Goal: Communication & Community: Answer question/provide support

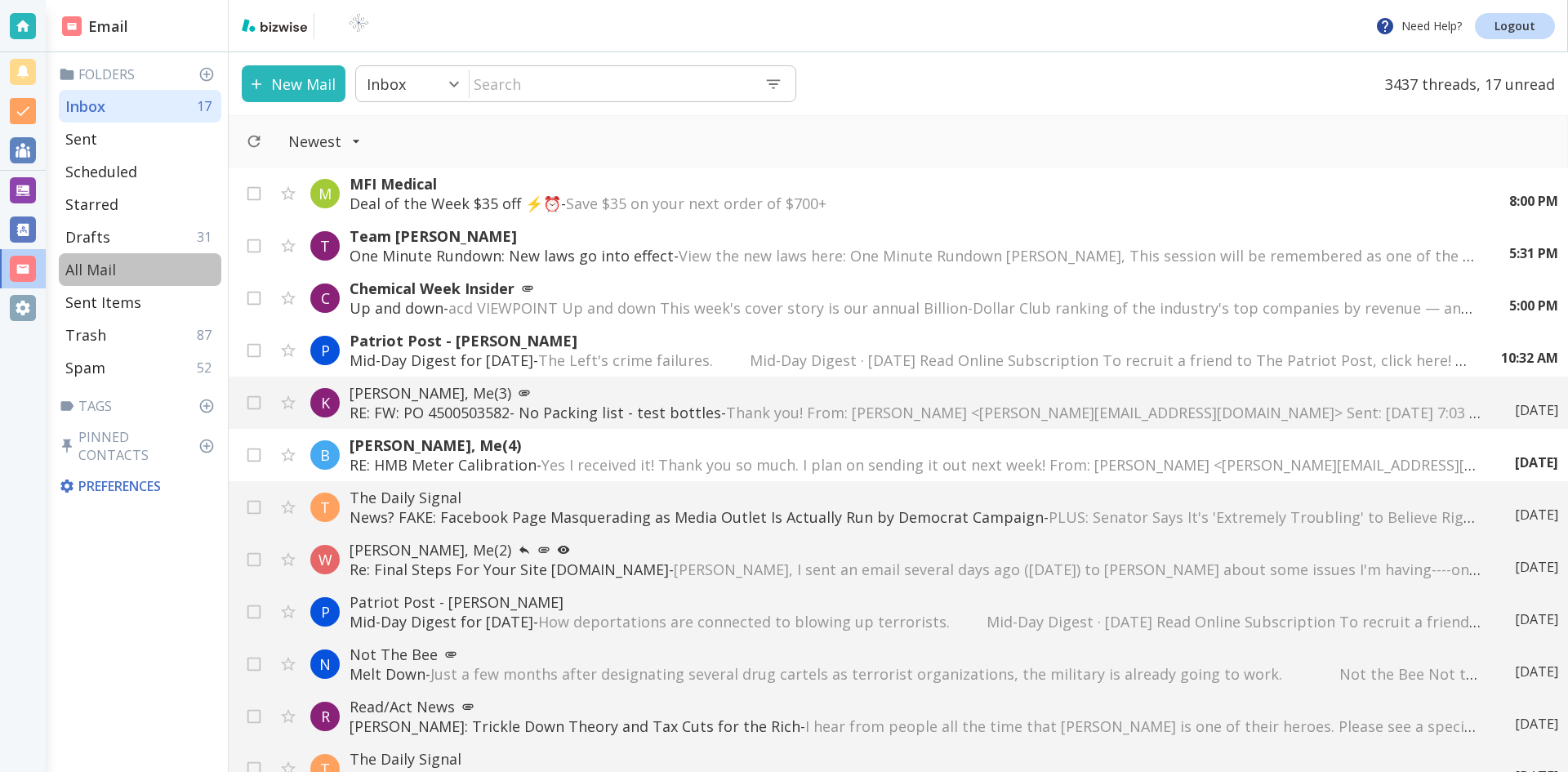
click at [93, 266] on p "All Mail" at bounding box center [91, 270] width 51 height 20
type input "5"
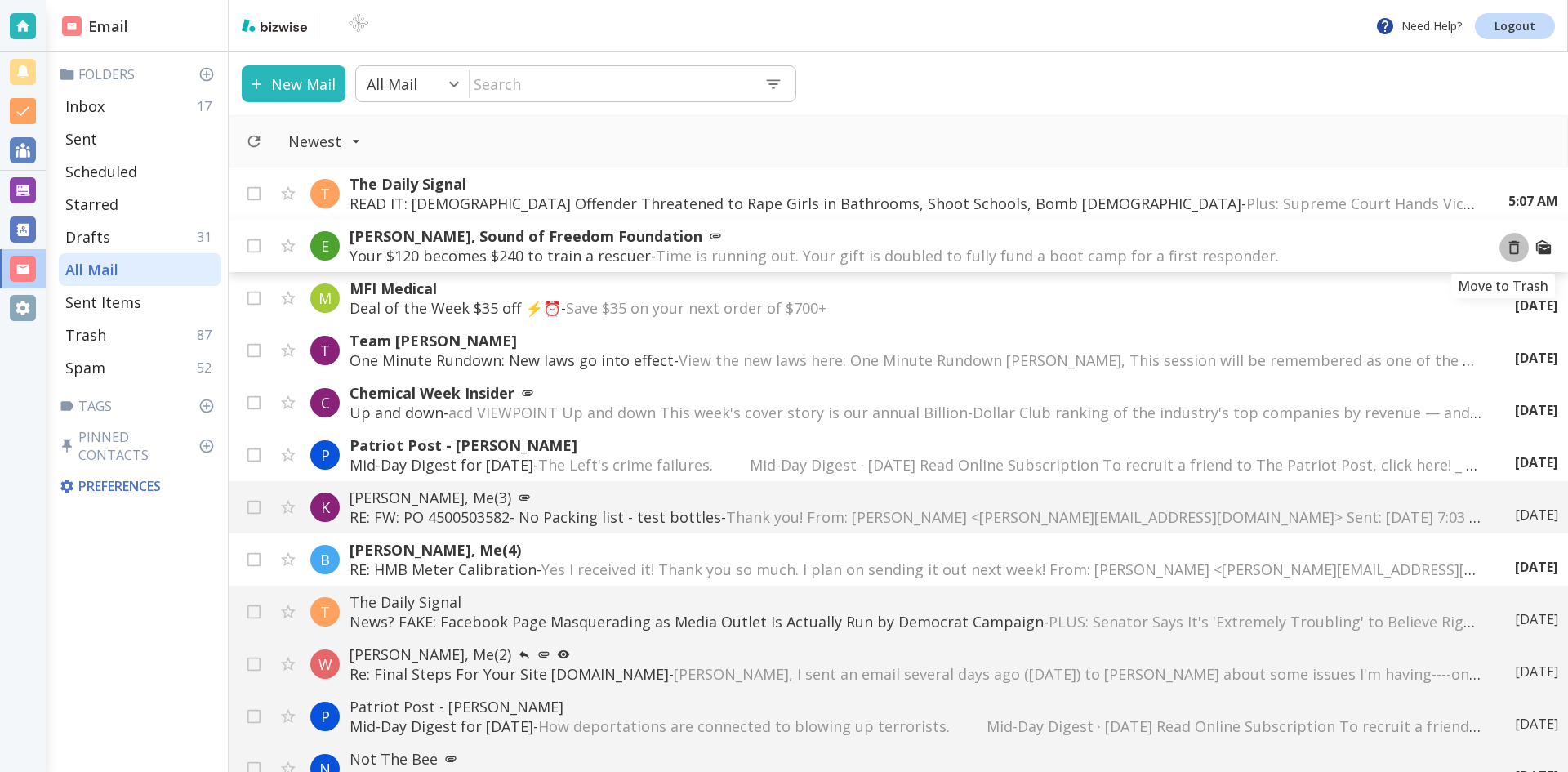
click at [1504, 247] on icon "Move to Trash" at bounding box center [1513, 247] width 18 height 18
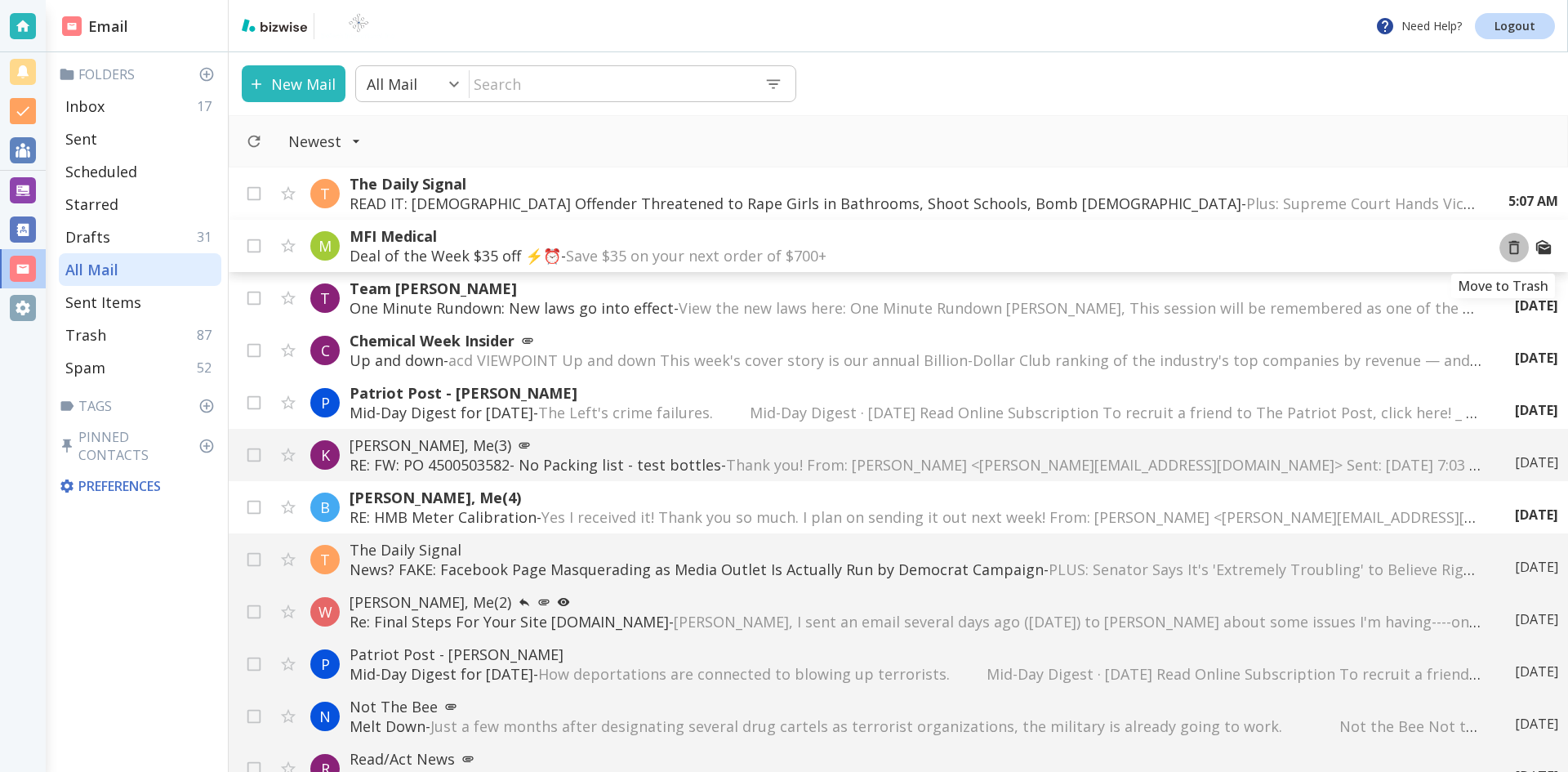
click at [1504, 247] on icon "Move to Trash" at bounding box center [1513, 247] width 18 height 18
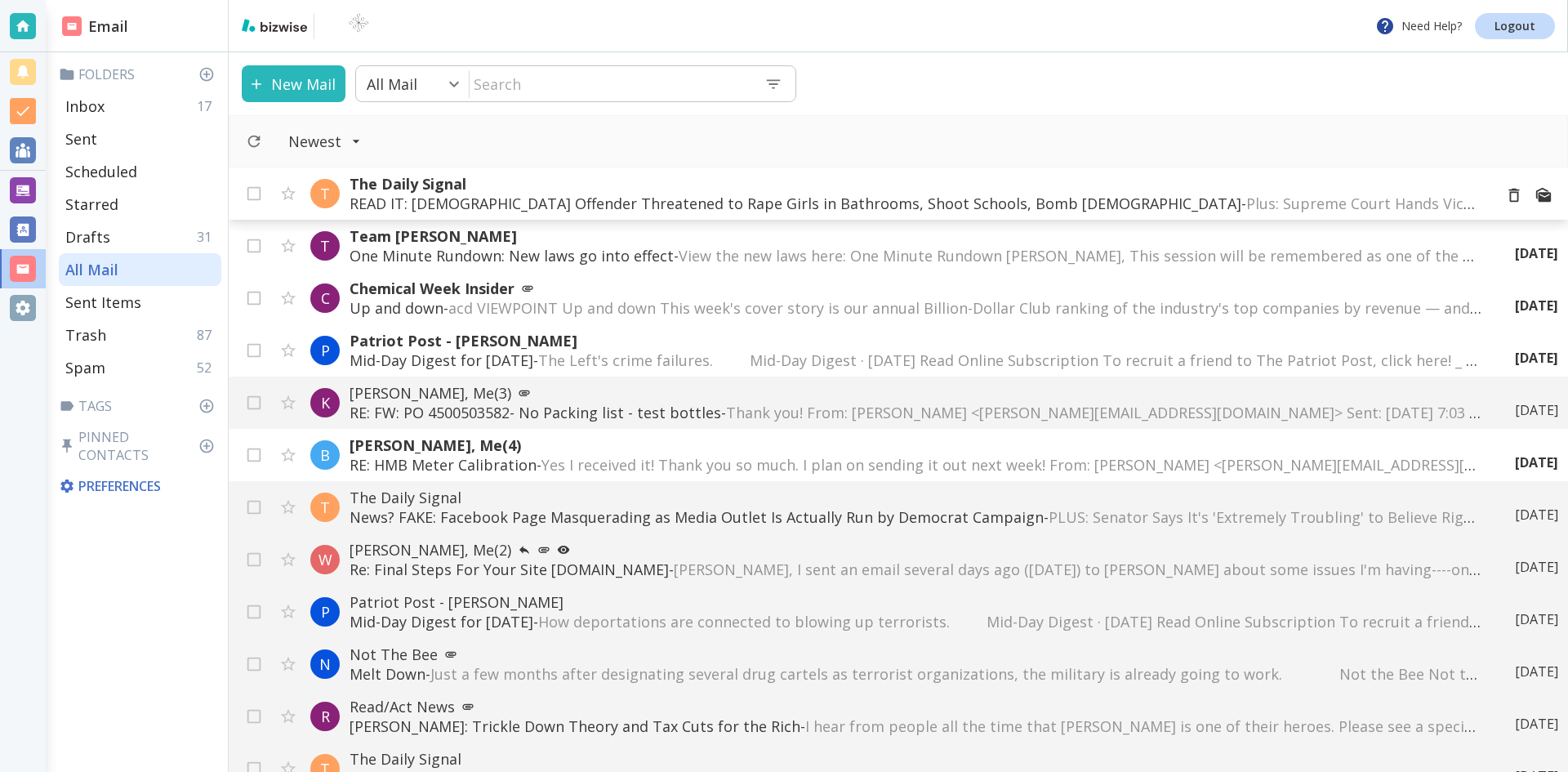
click at [791, 198] on p "READ IT: [DEMOGRAPHIC_DATA] Offender Threatened to Rape Girls in Bathrooms, Sho…" at bounding box center [914, 203] width 1130 height 20
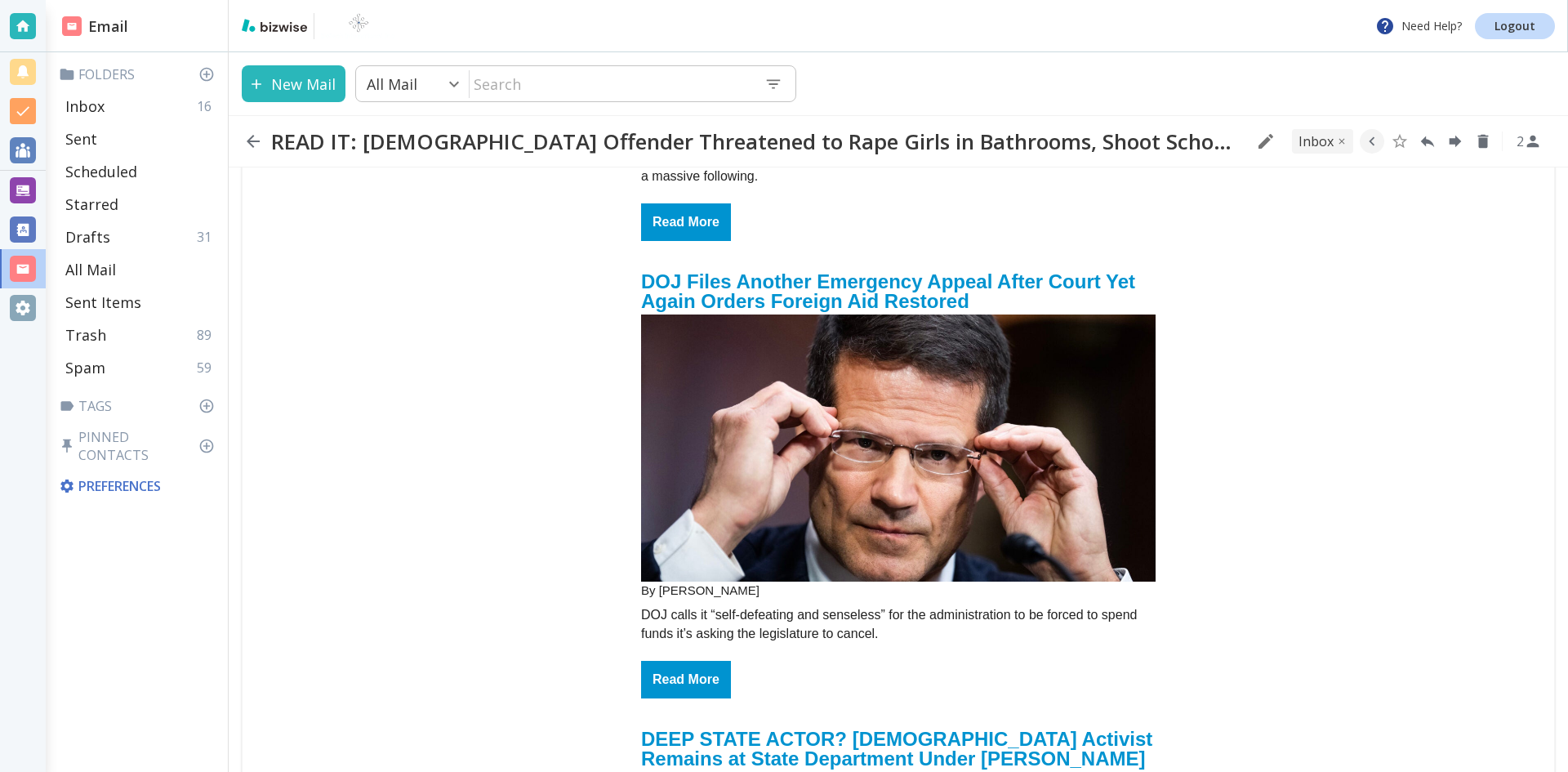
scroll to position [1552, 0]
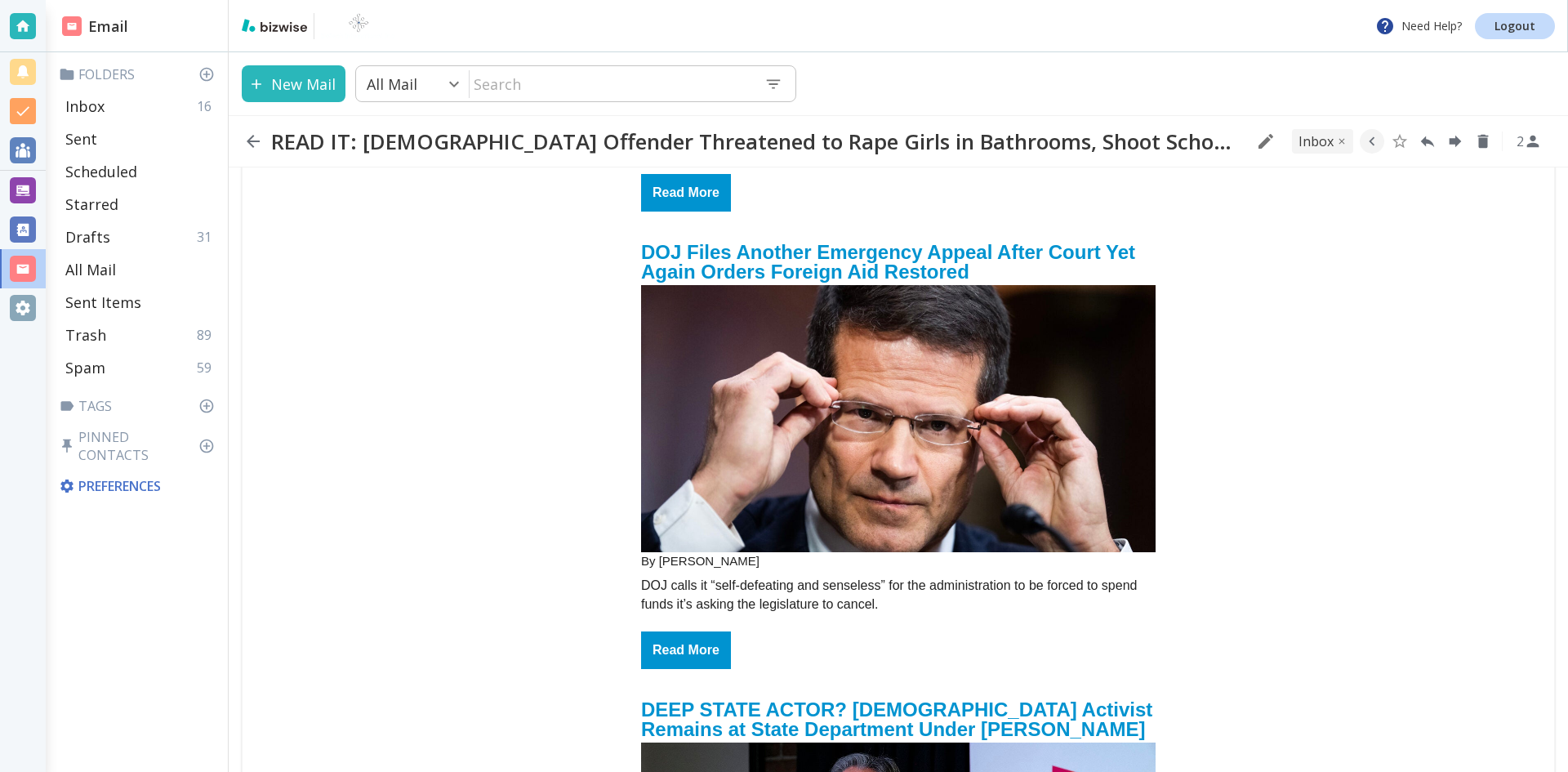
click at [850, 238] on h2 "DOJ Files Another Emergency Appeal After Court Yet Again Orders Foreign Aid Res…" at bounding box center [898, 260] width 515 height 49
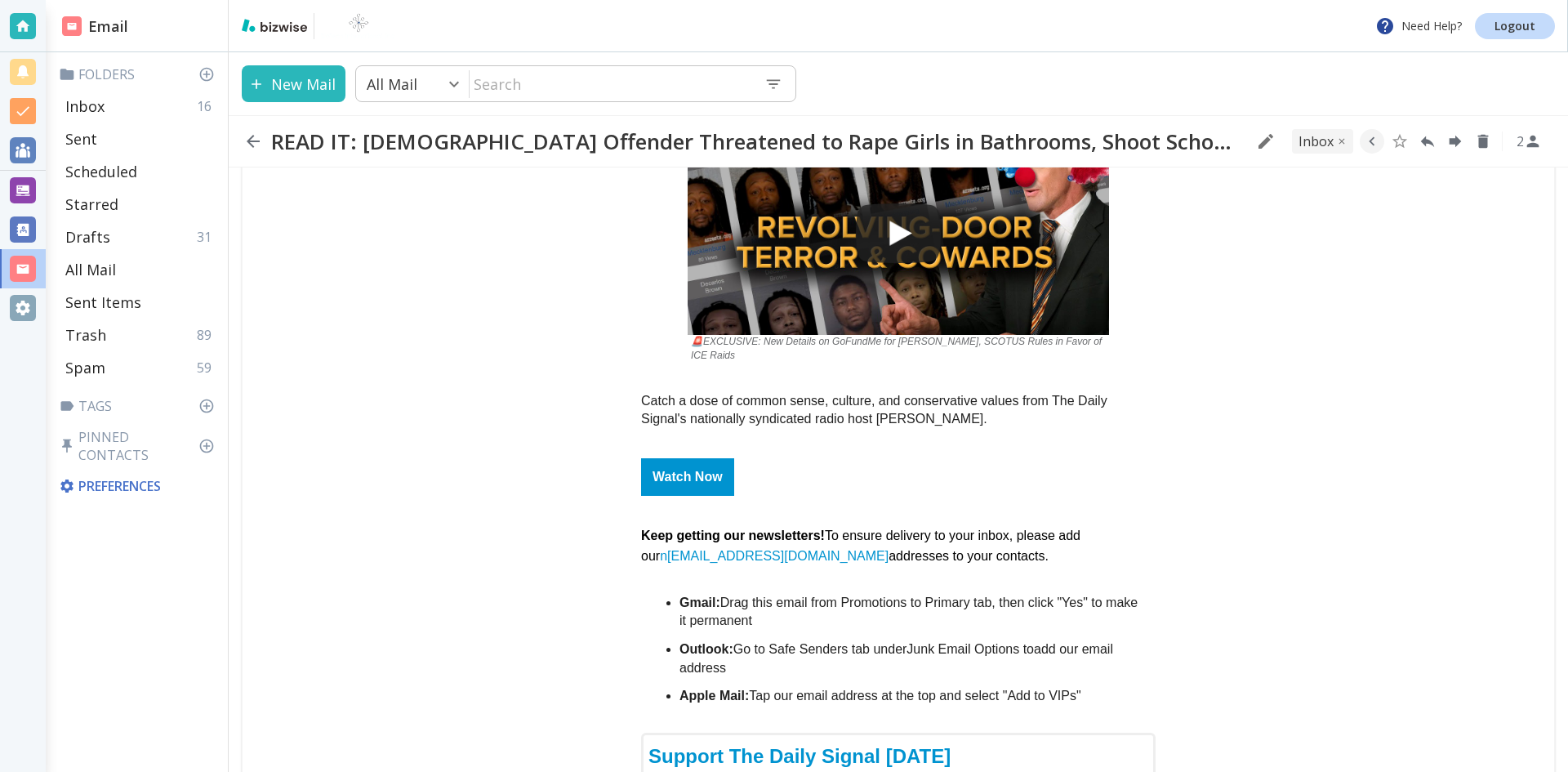
scroll to position [3921, 0]
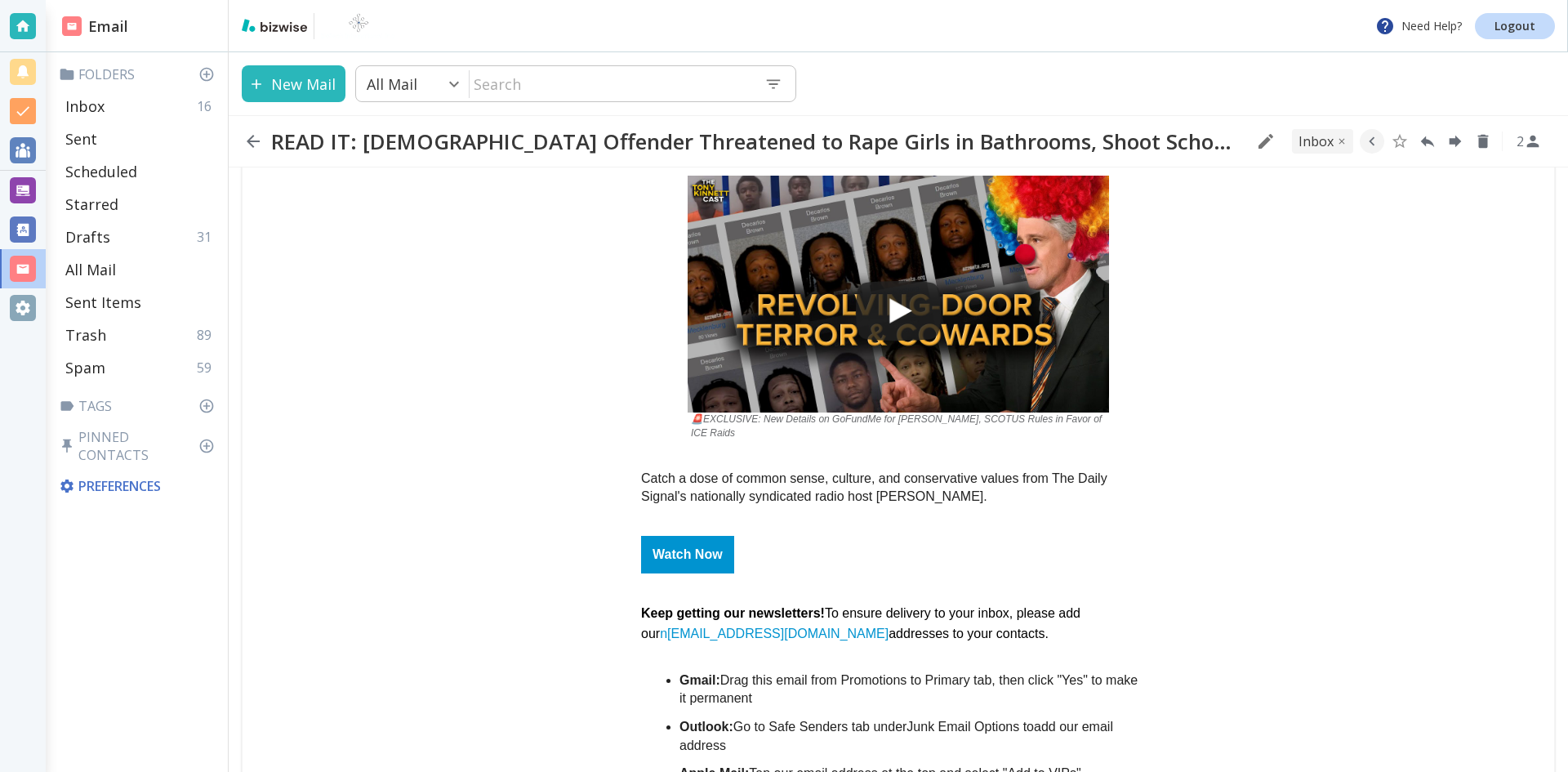
click at [853, 255] on div "email_name" at bounding box center [897, 259] width 421 height 167
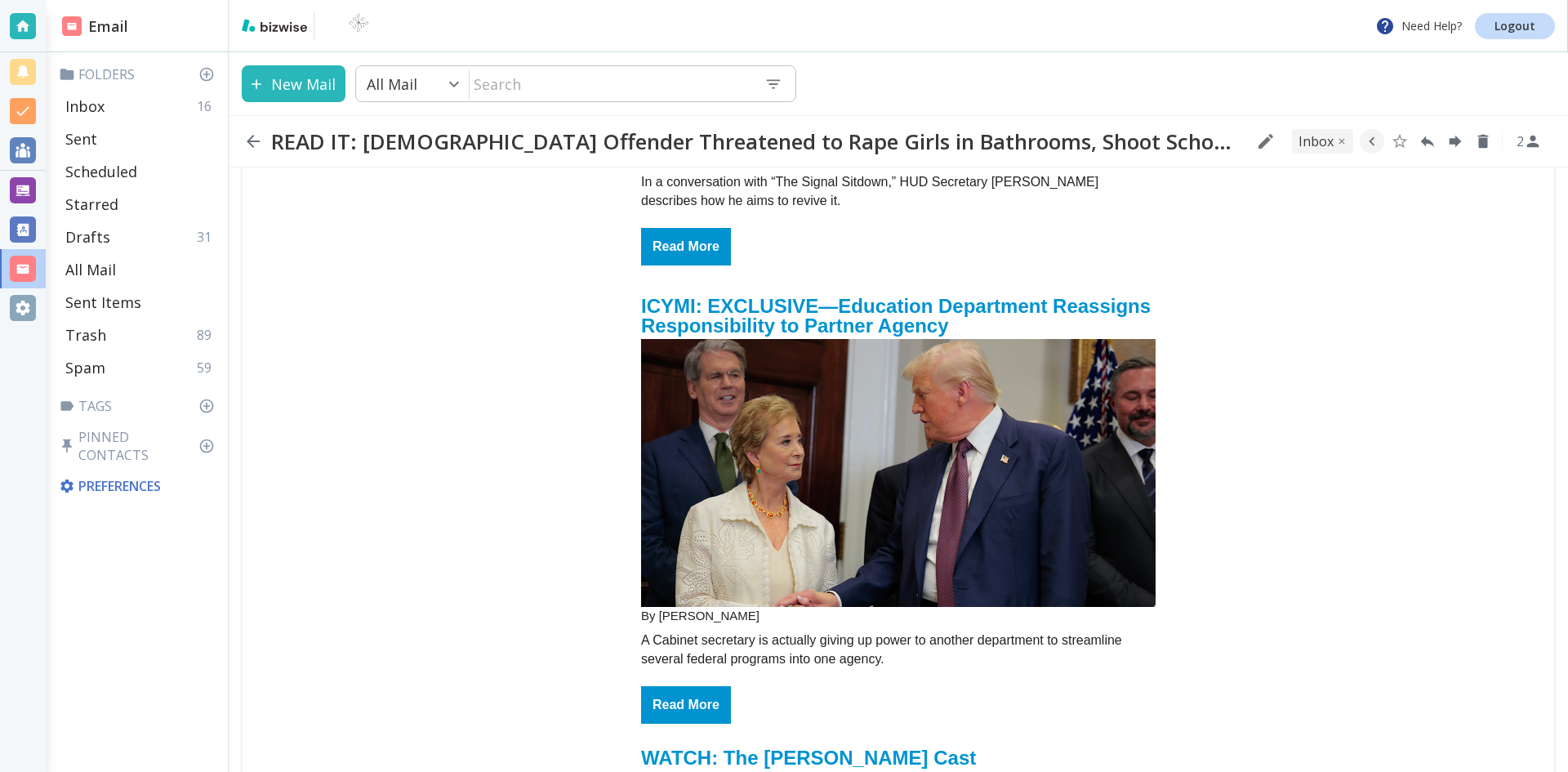
scroll to position [3267, 0]
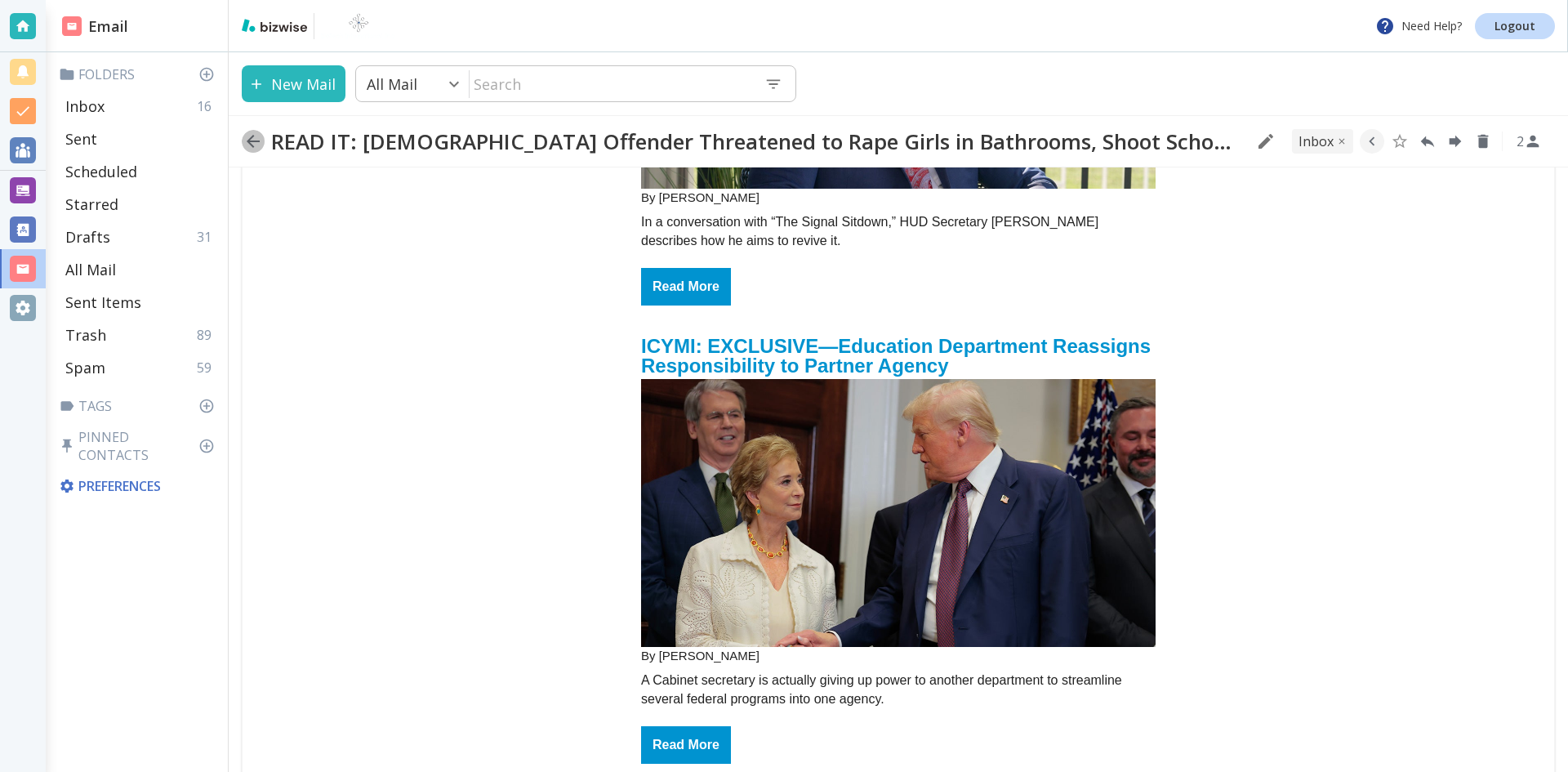
click at [252, 137] on icon "button" at bounding box center [253, 140] width 13 height 13
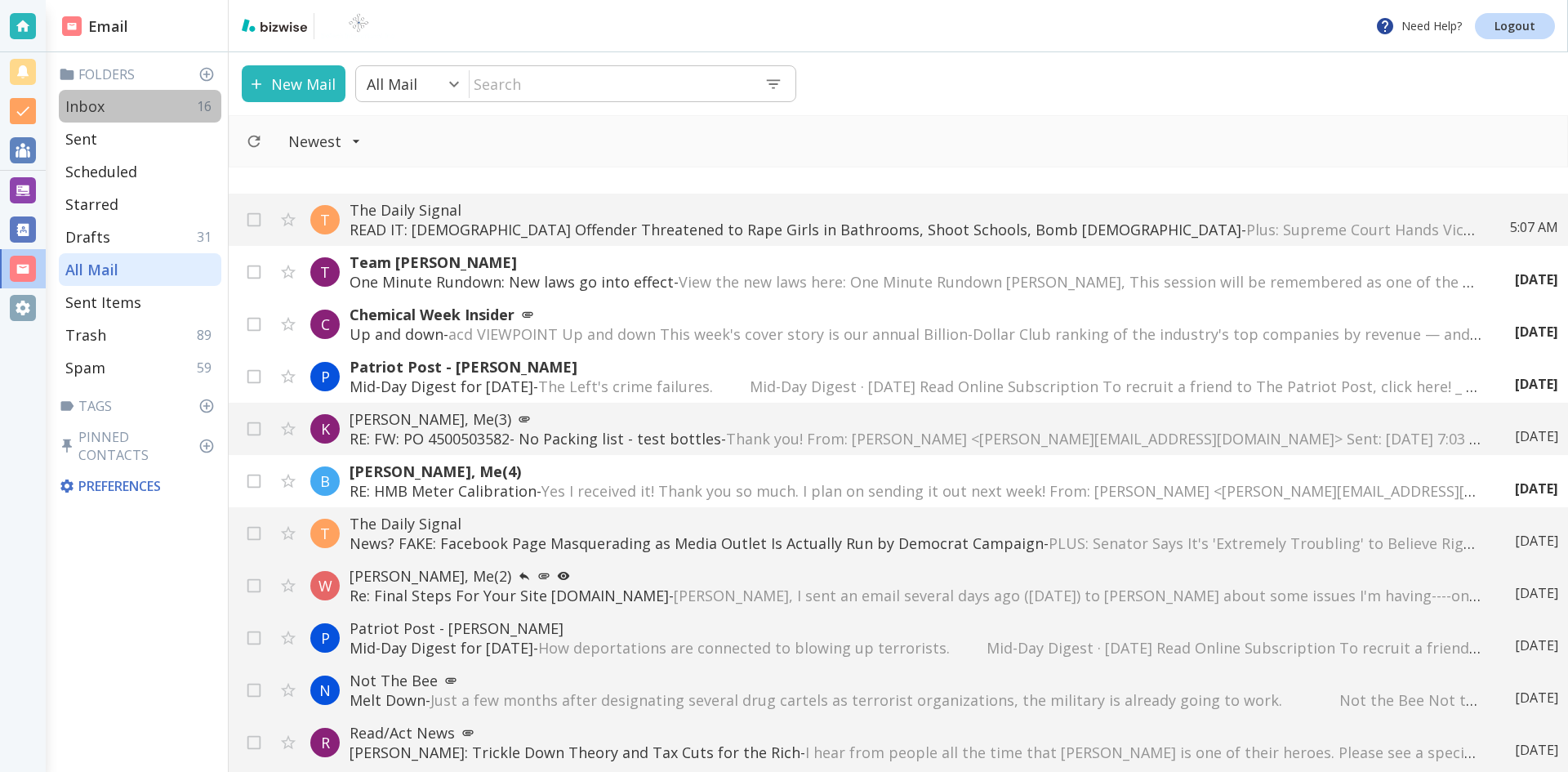
click at [92, 105] on p "Inbox" at bounding box center [85, 107] width 39 height 20
type input "0"
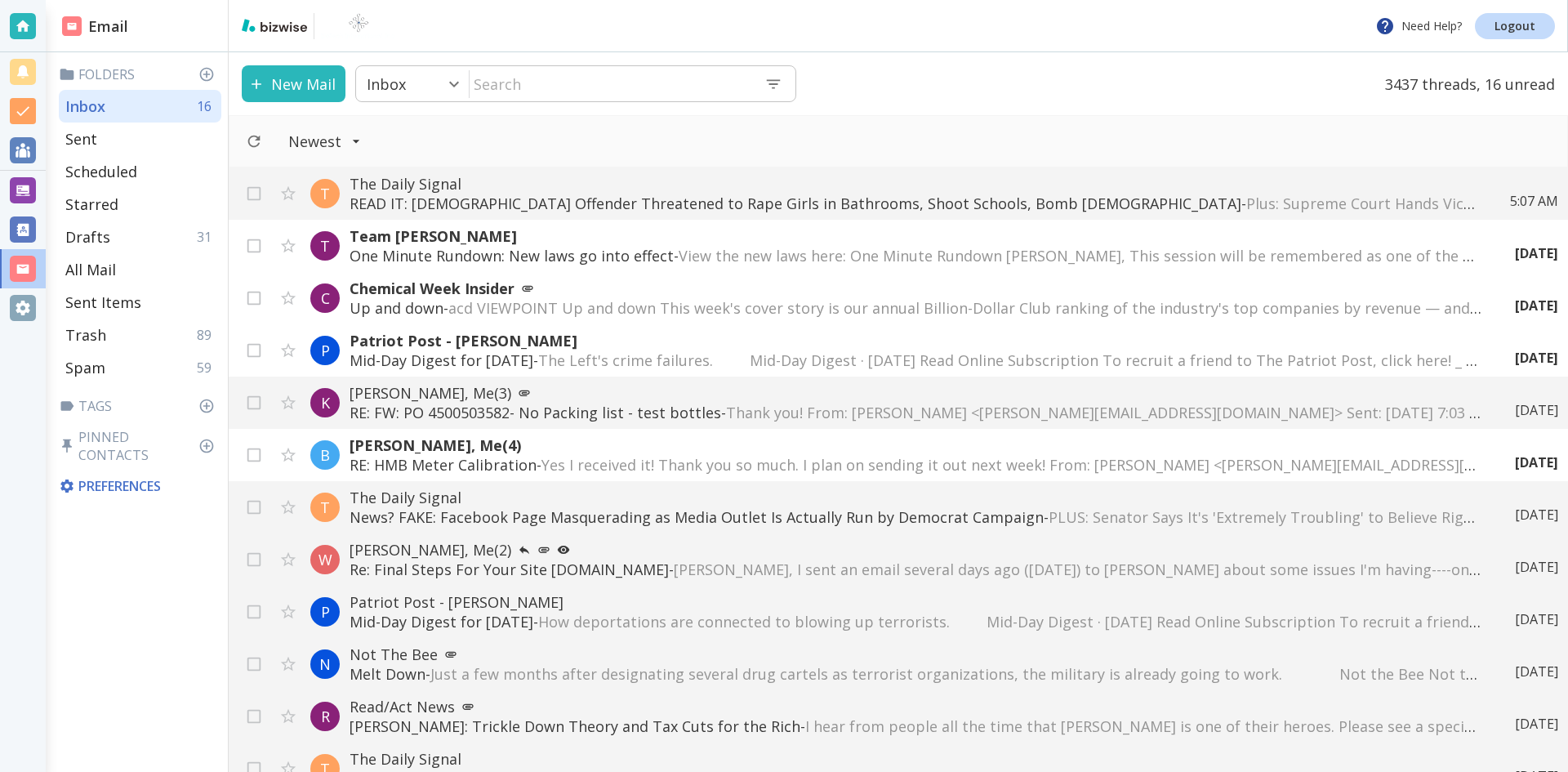
click at [547, 83] on input "text" at bounding box center [610, 84] width 282 height 34
type input "[PERSON_NAME]"
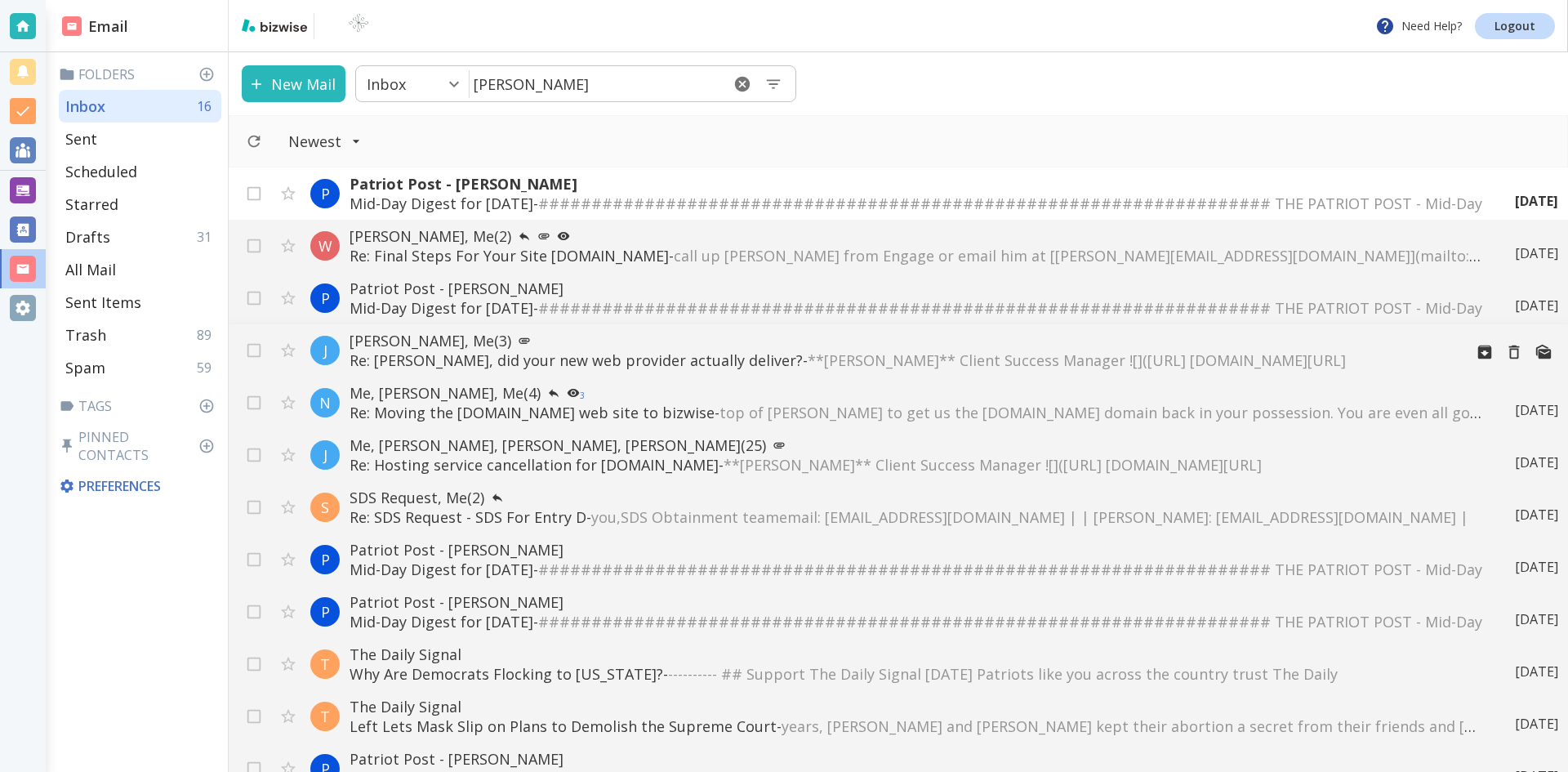
click at [401, 336] on p "[PERSON_NAME], Me (3)" at bounding box center [899, 341] width 1100 height 20
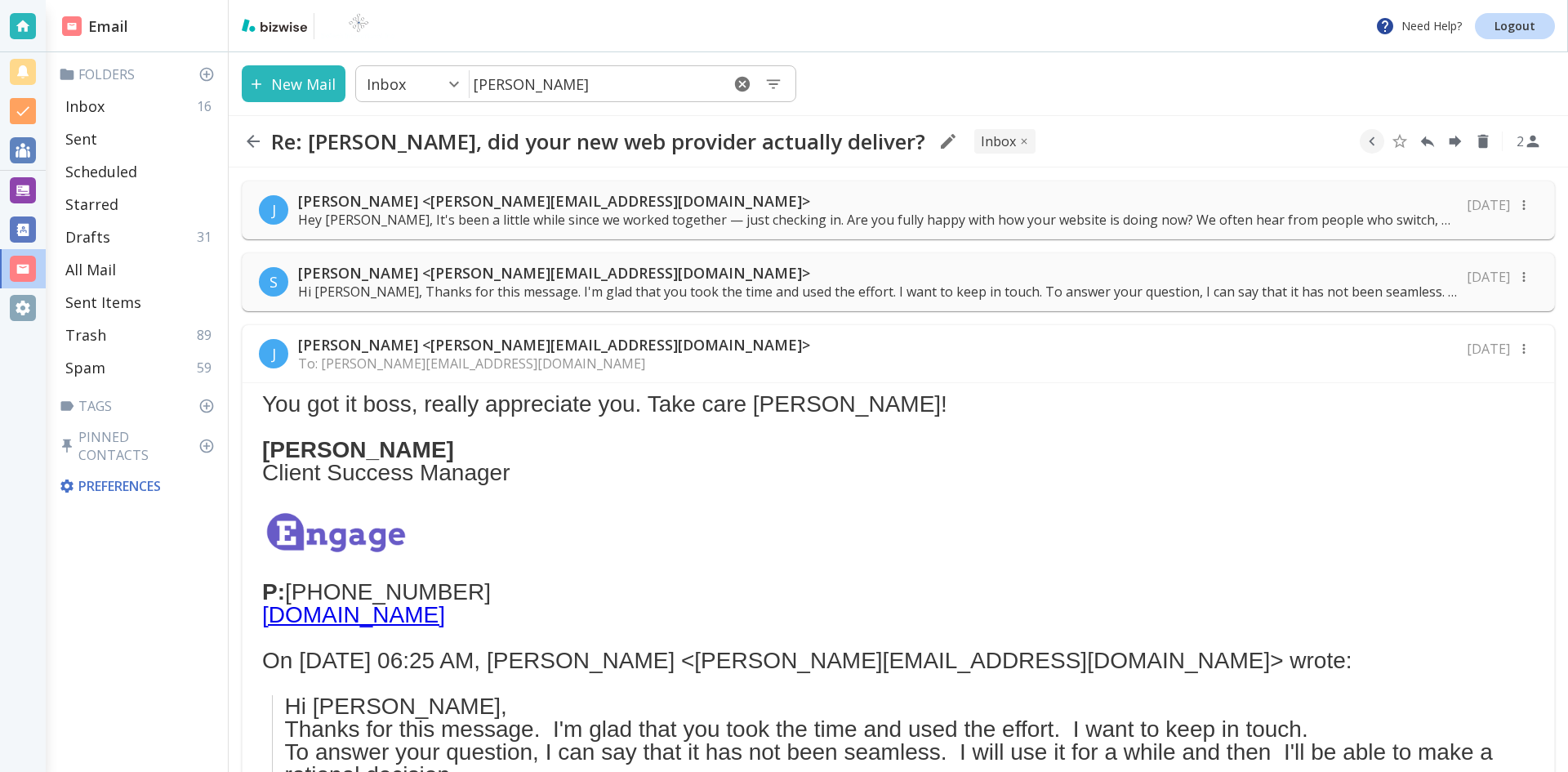
click at [1126, 284] on p "Hi [PERSON_NAME], Thanks for this message. I'm glad that you took the time and …" at bounding box center [877, 292] width 1159 height 18
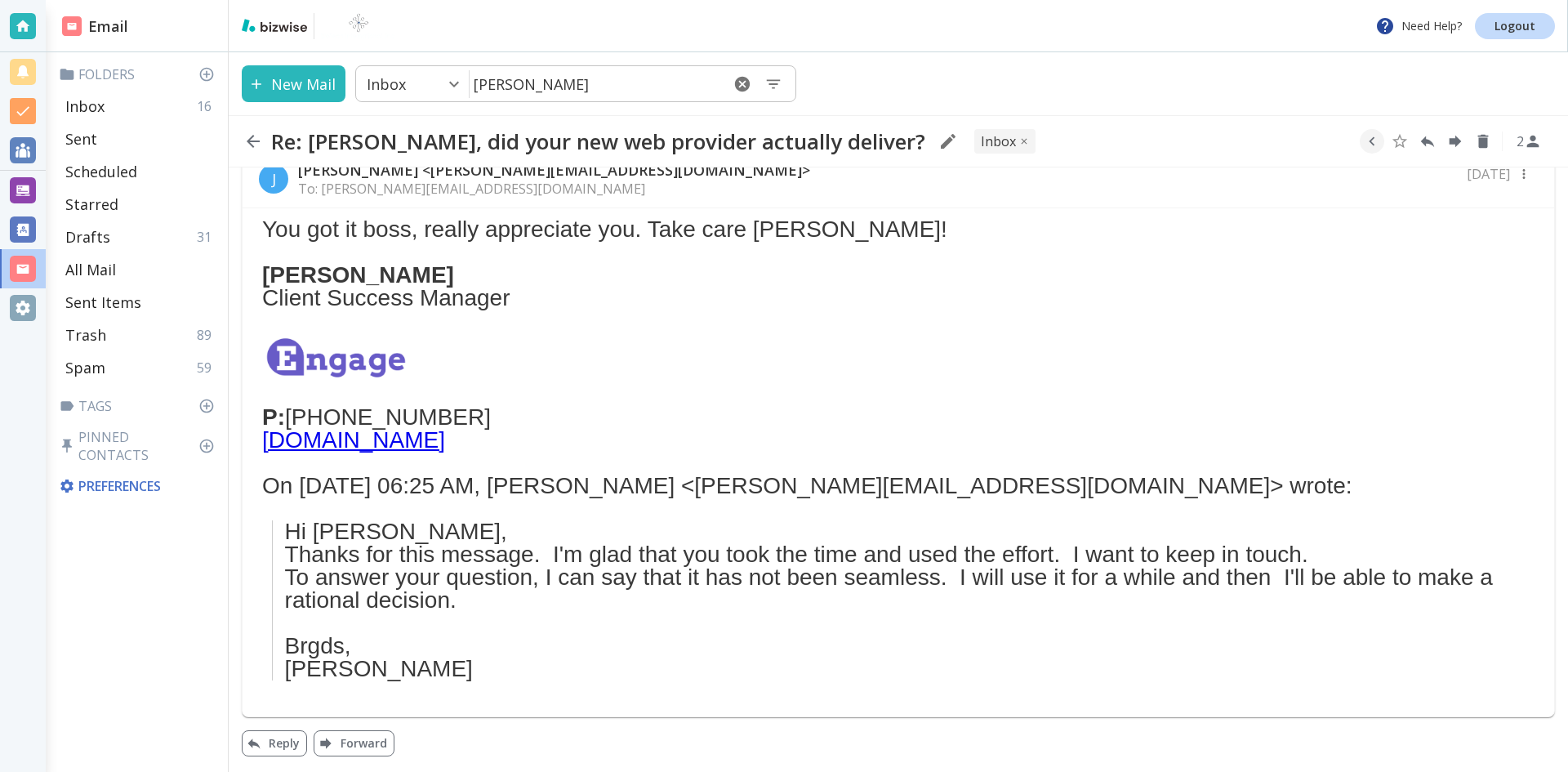
scroll to position [360, 0]
click at [280, 743] on button "Reply" at bounding box center [275, 742] width 66 height 26
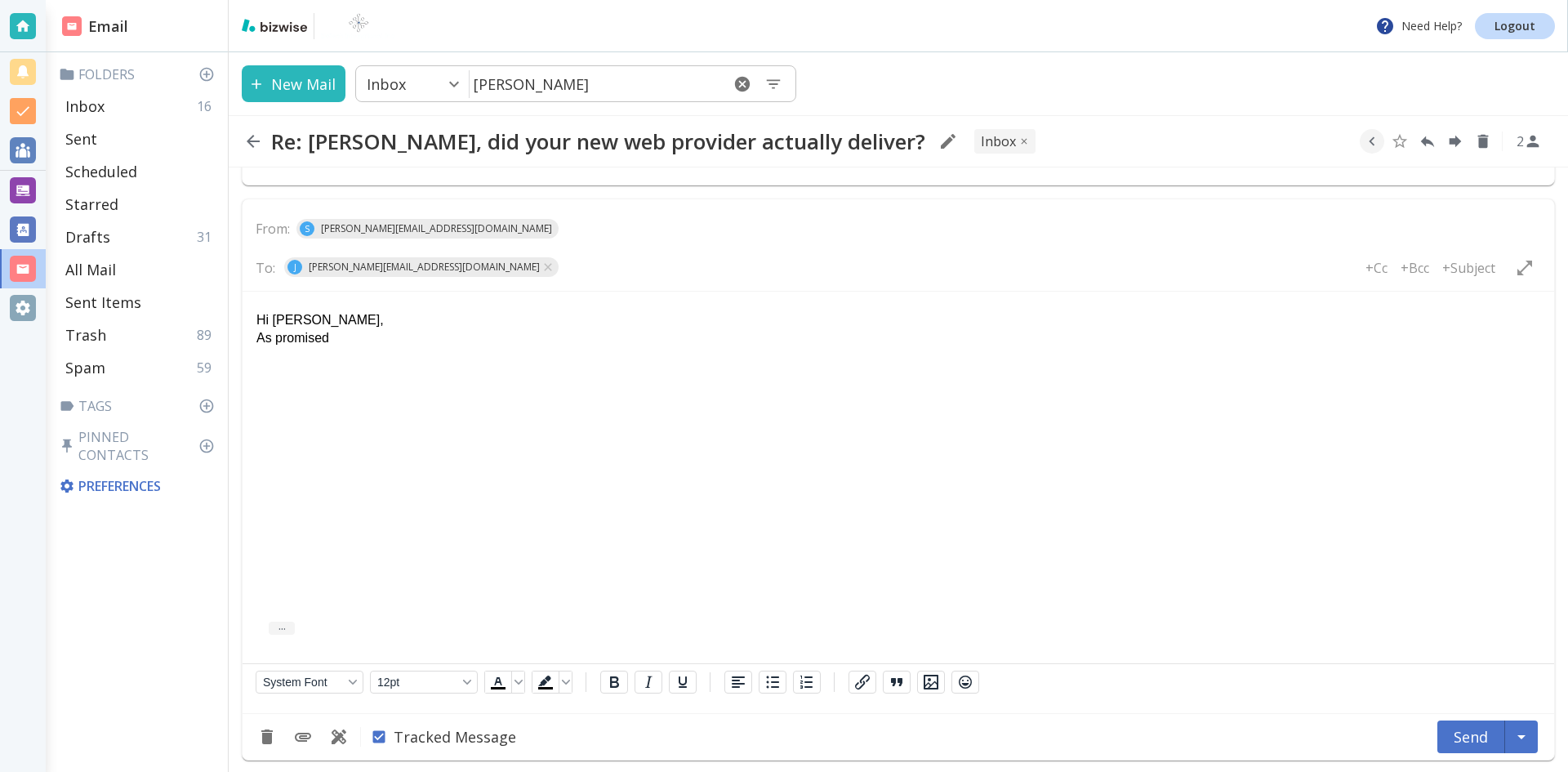
scroll to position [896, 0]
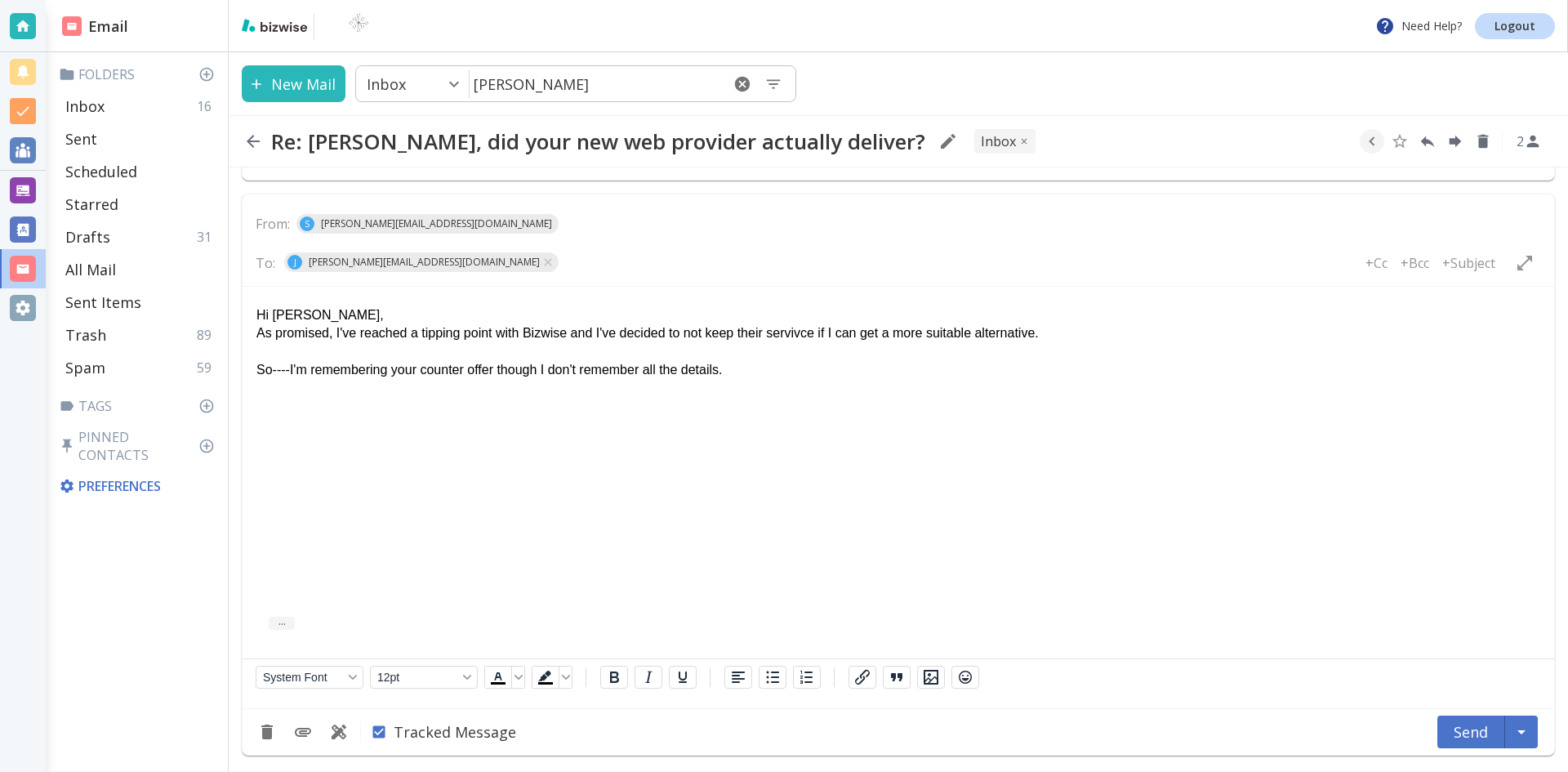
click at [1053, 332] on p "As promised, I've reached a tipping point with Bizwise and I've decided to not …" at bounding box center [897, 333] width 1283 height 18
click at [546, 372] on p "So----I'm remembering your counter offer though I don't remember all the detail…" at bounding box center [897, 370] width 1283 height 18
click at [776, 373] on p "So----I'm remembering the conversations with you, but I don't remember all the …" at bounding box center [897, 370] width 1283 height 18
click at [1247, 375] on p "So----I'm remembering the conversations with you, but I don't remember all the …" at bounding box center [897, 370] width 1283 height 18
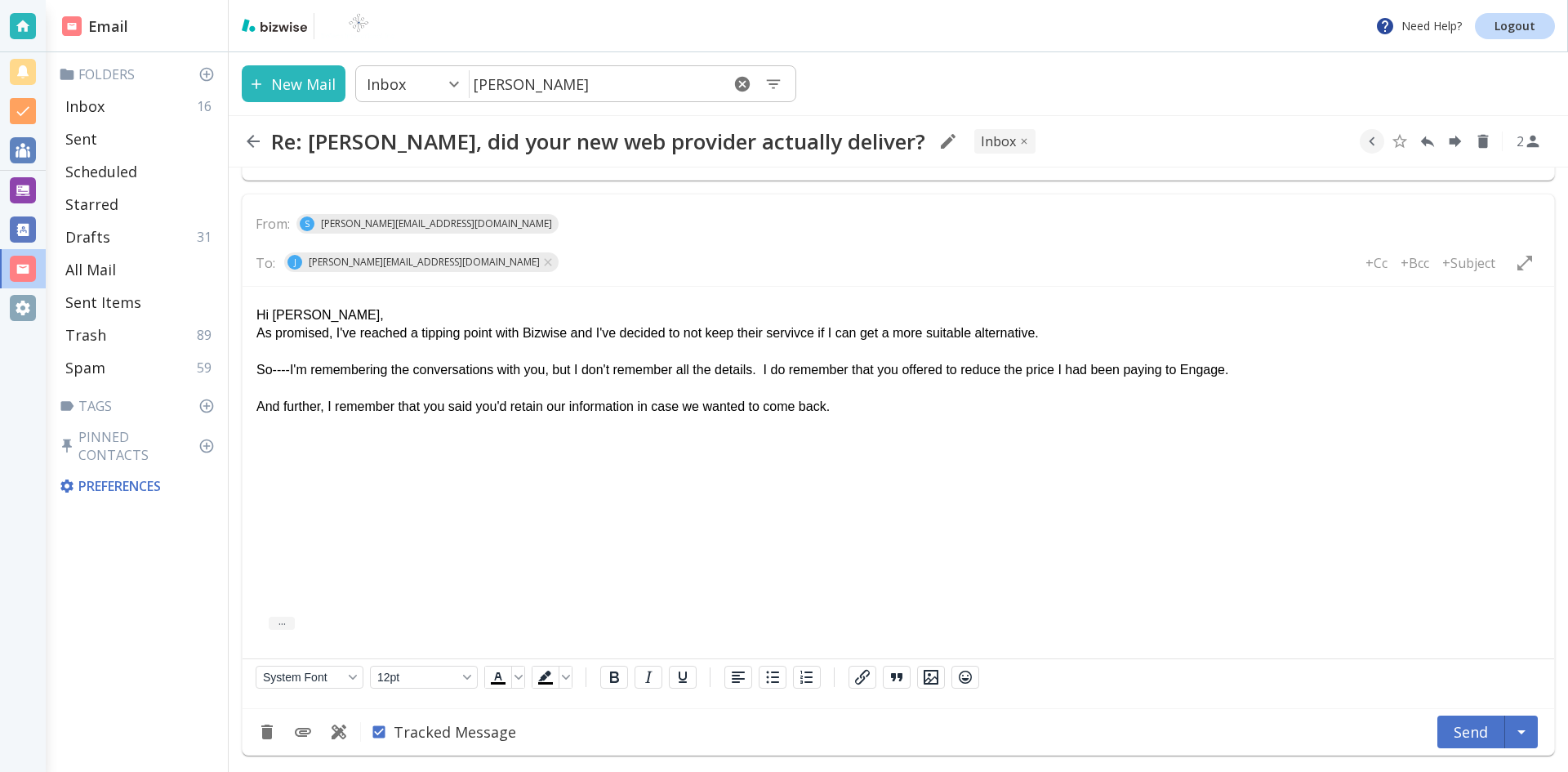
click at [415, 373] on p "So----I'm remembering the conversations with you, but I don't remember all the …" at bounding box center [897, 370] width 1283 height 18
click at [1245, 371] on p "So----I'm remembering my conversations with you, but I don't remember all the d…" at bounding box center [897, 370] width 1283 height 18
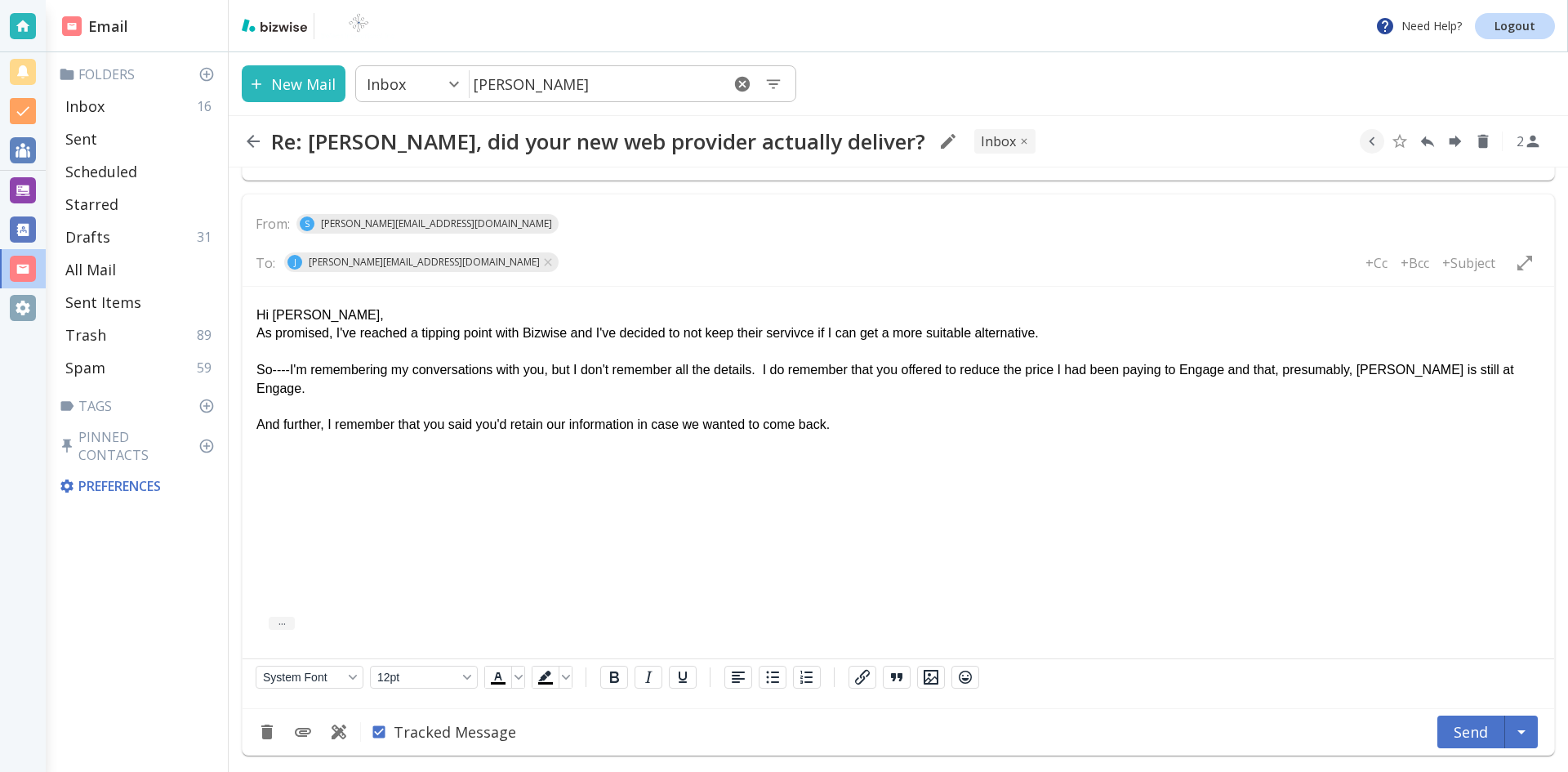
click at [1479, 367] on p "So----I'm remembering my conversations with you, but I don't remember all the d…" at bounding box center [897, 379] width 1283 height 37
click at [851, 425] on p "And further, I remember that you said you'd retain our information in case we w…" at bounding box center [897, 424] width 1283 height 18
drag, startPoint x: 900, startPoint y: 424, endPoint x: 908, endPoint y: 429, distance: 9.4
click at [904, 425] on p "And further, I remember that you said you'd retain our information in case we w…" at bounding box center [897, 424] width 1283 height 18
click at [1005, 430] on p "And further, I remember that you said you'd retain our information in case we w…" at bounding box center [897, 424] width 1283 height 18
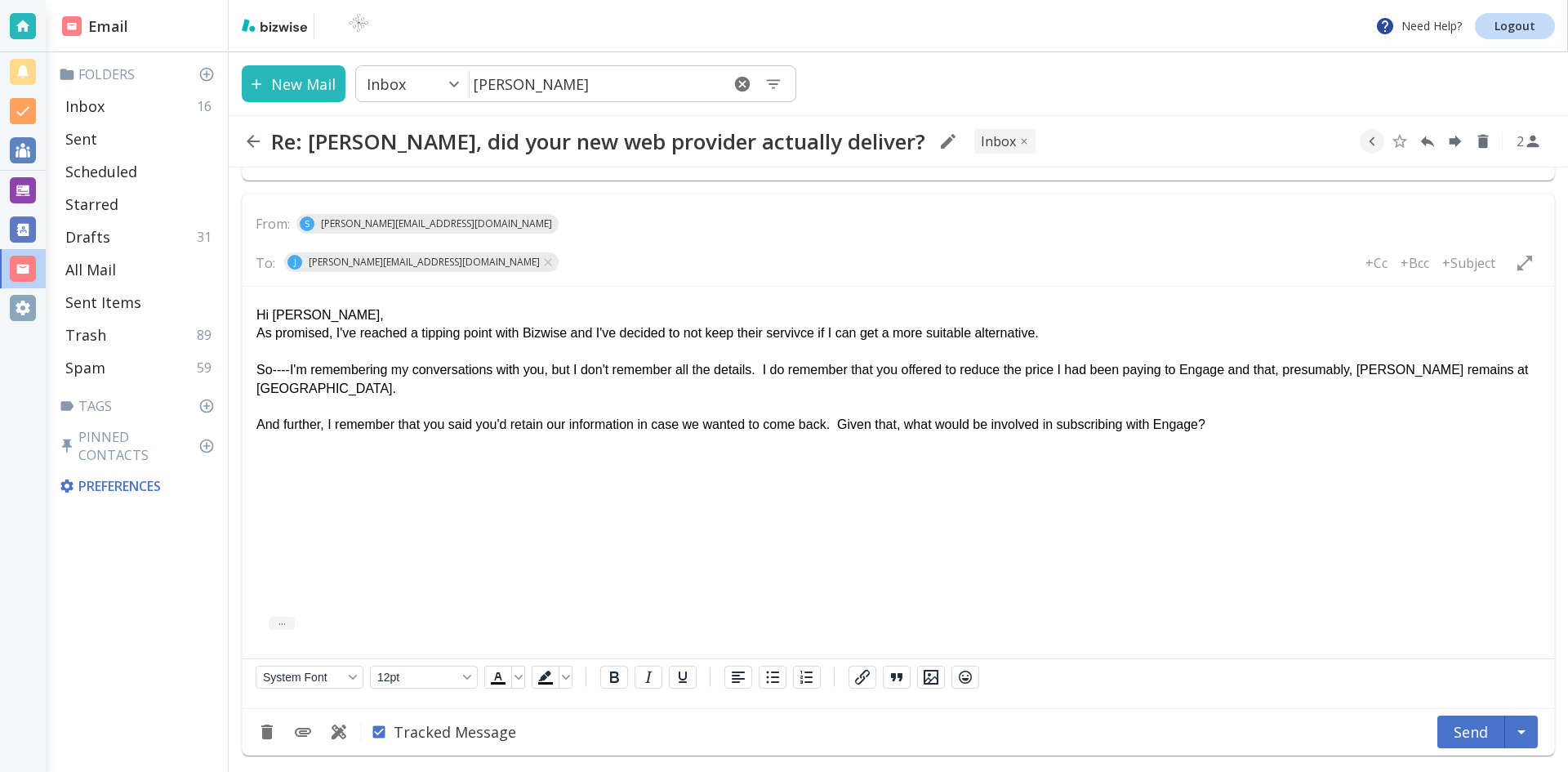
drag, startPoint x: 1060, startPoint y: 428, endPoint x: 1068, endPoint y: 432, distance: 8.9
click at [1064, 430] on p "And further, I remember that you said you'd retain our information in case we w…" at bounding box center [897, 424] width 1283 height 18
click at [1245, 426] on p "And further, I remember that you said you'd retain our information in case we w…" at bounding box center [897, 424] width 1283 height 18
click at [1045, 332] on p "As promised, I've reached a tipping point with Bizwise and I've decided to not …" at bounding box center [897, 333] width 1283 height 18
click at [1059, 425] on p "And further, I remember that you said you'd retain our information in case we w…" at bounding box center [897, 424] width 1283 height 18
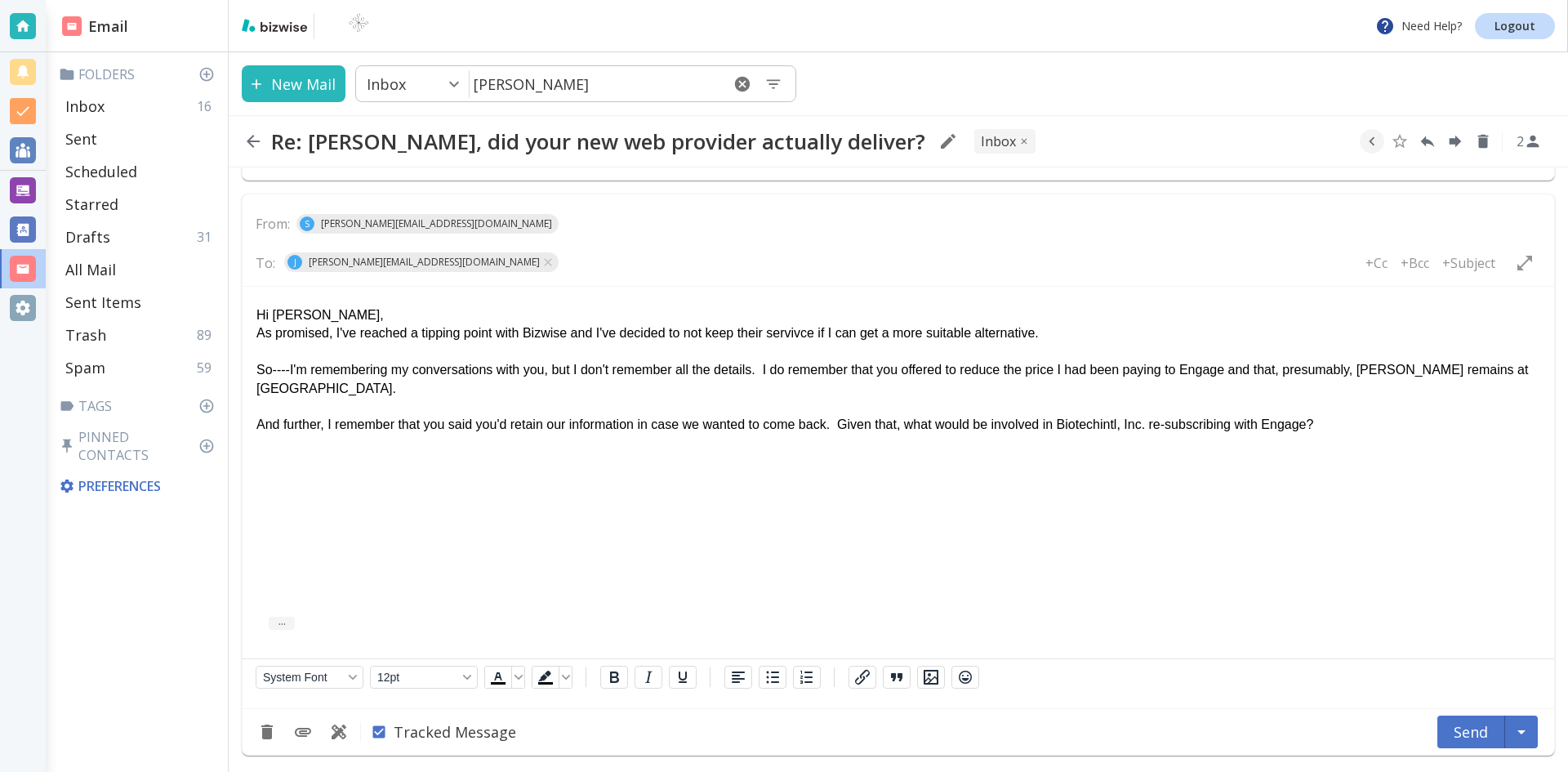
click at [1324, 421] on p "And further, I remember that you said you'd retain our information in case we w…" at bounding box center [897, 424] width 1283 height 18
click at [1068, 334] on p "As promised, I've reached a tipping point with Bizwise and I've decided to not …" at bounding box center [897, 333] width 1283 height 18
click at [288, 425] on p "And further, I remember that you said you'd retain our information in case we w…" at bounding box center [897, 424] width 1283 height 18
click at [1052, 334] on p "As promised, I've reached a tipping point with Bizwise and I've decided to not …" at bounding box center [897, 333] width 1283 height 18
click at [923, 333] on p "As promised, I've reached a tipping point with Bizwise and I've decided to not …" at bounding box center [897, 333] width 1283 height 18
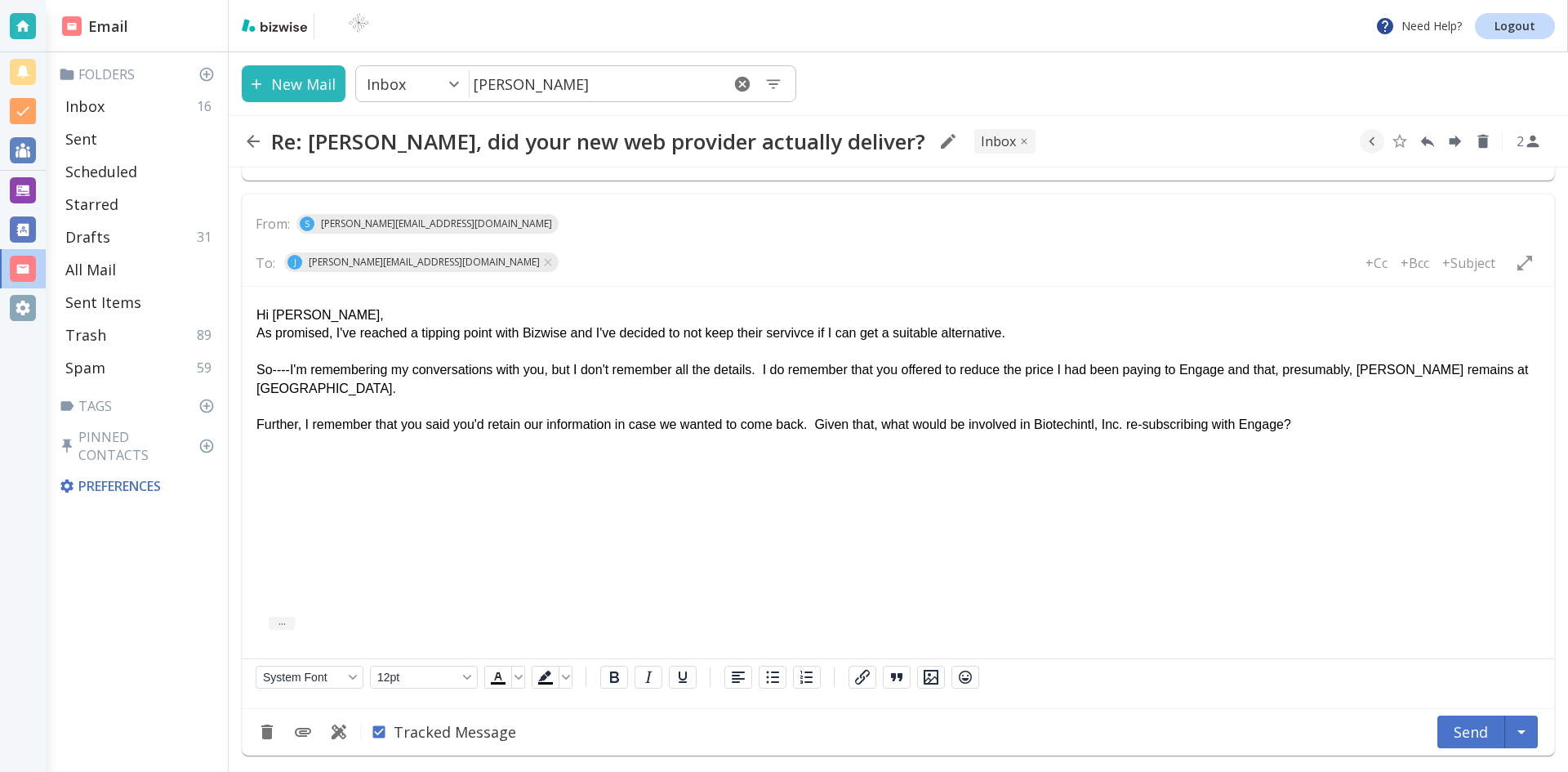
click at [1021, 336] on p "As promised, I've reached a tipping point with Bizwise and I've decided to not …" at bounding box center [897, 333] width 1283 height 18
click at [967, 424] on p "Further, I remember that you said you'd retain our information in case we wante…" at bounding box center [897, 424] width 1283 height 18
click at [1473, 430] on p "Further, I remember that you said you'd retain our information in case we wante…" at bounding box center [897, 424] width 1283 height 18
click at [259, 450] on p "Rich Text Area. Press ALT-0 for help." at bounding box center [897, 442] width 1283 height 18
click at [1506, 371] on p "So----I'm remembering my conversations with you, but I don't remember all the d…" at bounding box center [897, 379] width 1283 height 37
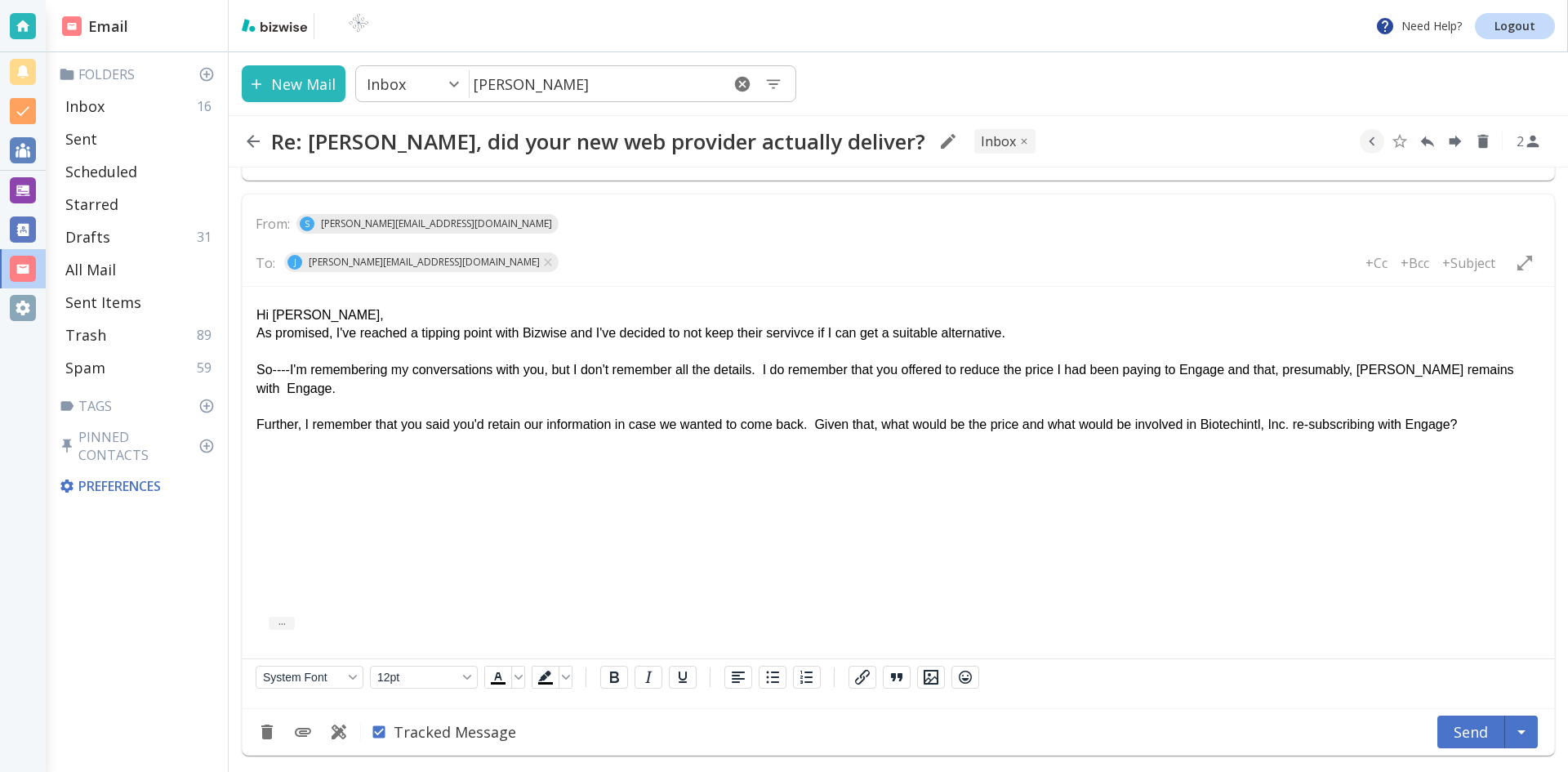
click at [1477, 424] on p "Further, I remember that you said you'd retain our information in case we wante…" at bounding box center [897, 424] width 1283 height 18
click at [998, 333] on p "As promised, I've reached a tipping point with Bizwise and I've decided to not …" at bounding box center [897, 333] width 1283 height 18
click at [838, 336] on p "As promised, I've reached a tipping point with Bizwise and I've decided to not …" at bounding box center [897, 333] width 1283 height 18
